Goal: Information Seeking & Learning: Learn about a topic

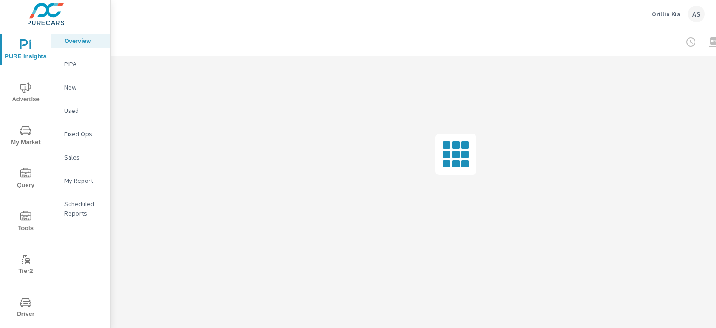
click at [22, 308] on span "Driver" at bounding box center [25, 308] width 45 height 23
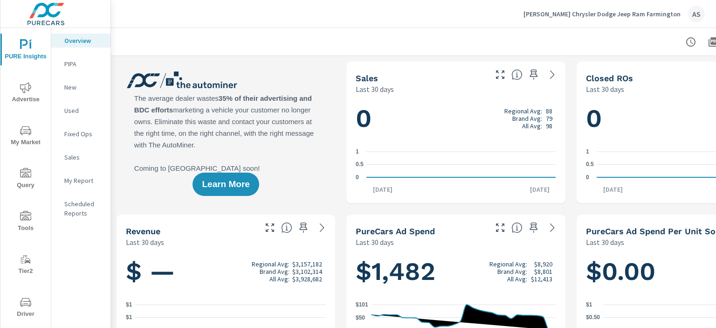
drag, startPoint x: 17, startPoint y: 298, endPoint x: 78, endPoint y: 315, distance: 63.8
click at [78, 315] on div "Overview PIPA New Used Fixed Ops Sales My Report Scheduled Reports" at bounding box center [80, 192] width 59 height 328
click at [21, 136] on span "My Market" at bounding box center [25, 136] width 45 height 23
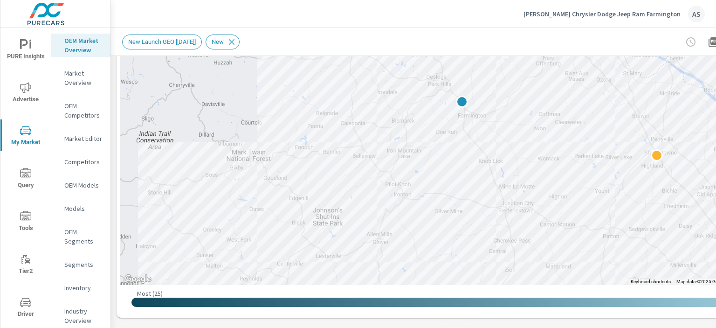
scroll to position [185, 0]
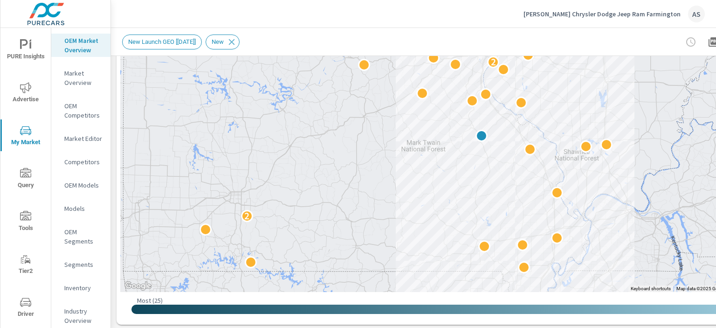
drag, startPoint x: 486, startPoint y: 101, endPoint x: 380, endPoint y: 124, distance: 108.0
click at [380, 124] on div "2 2 2 2" at bounding box center [455, 102] width 671 height 379
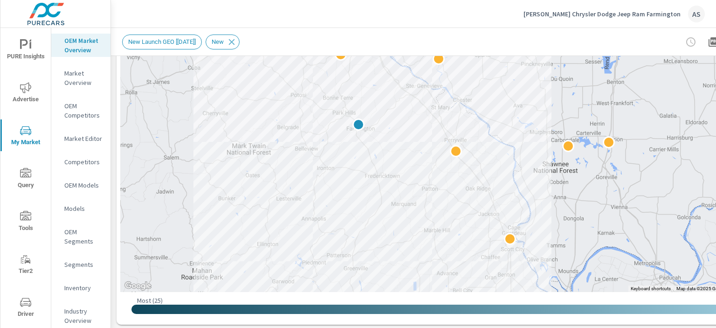
drag, startPoint x: 487, startPoint y: 98, endPoint x: 507, endPoint y: 104, distance: 21.1
click at [507, 104] on div at bounding box center [455, 102] width 671 height 379
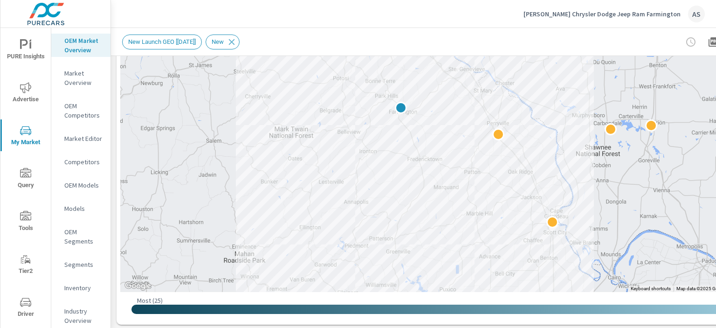
drag, startPoint x: 194, startPoint y: 137, endPoint x: 288, endPoint y: 51, distance: 126.7
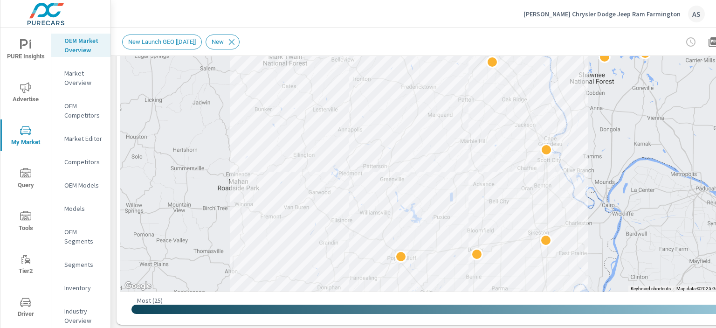
drag, startPoint x: 231, startPoint y: 224, endPoint x: 227, endPoint y: 143, distance: 80.8
click at [227, 143] on div at bounding box center [455, 102] width 671 height 379
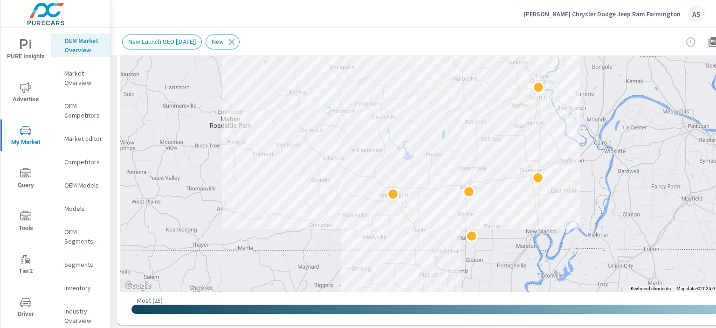
drag, startPoint x: 257, startPoint y: 251, endPoint x: 250, endPoint y: 186, distance: 65.2
click at [250, 186] on div at bounding box center [455, 102] width 671 height 379
